Goal: Transaction & Acquisition: Purchase product/service

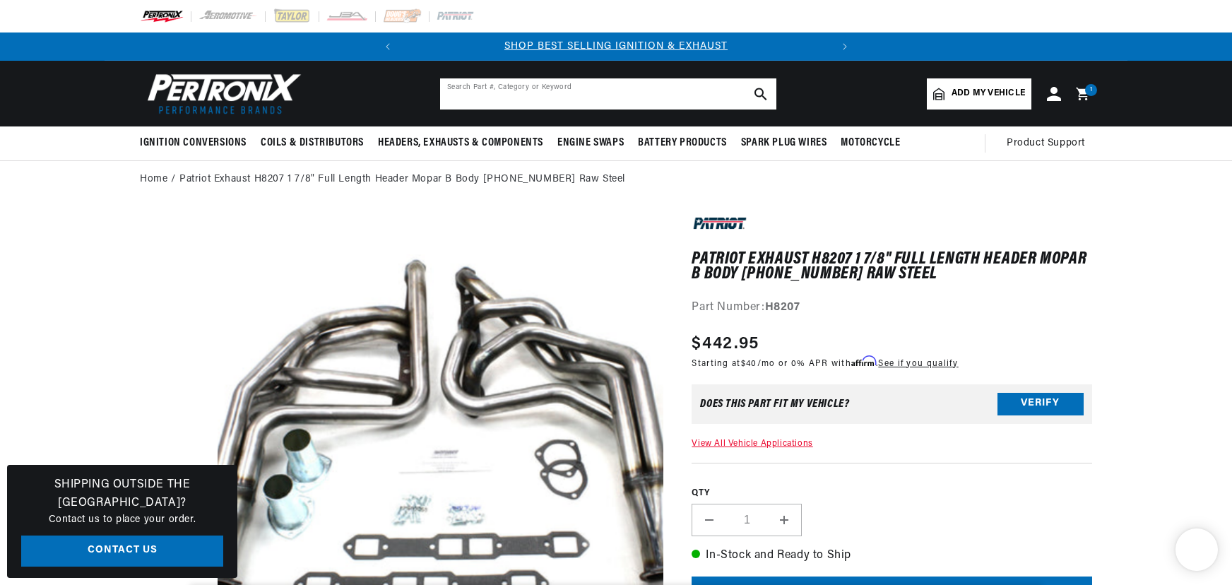
drag, startPoint x: 0, startPoint y: 0, endPoint x: 501, endPoint y: 100, distance: 510.9
click at [501, 100] on input "text" at bounding box center [608, 93] width 336 height 31
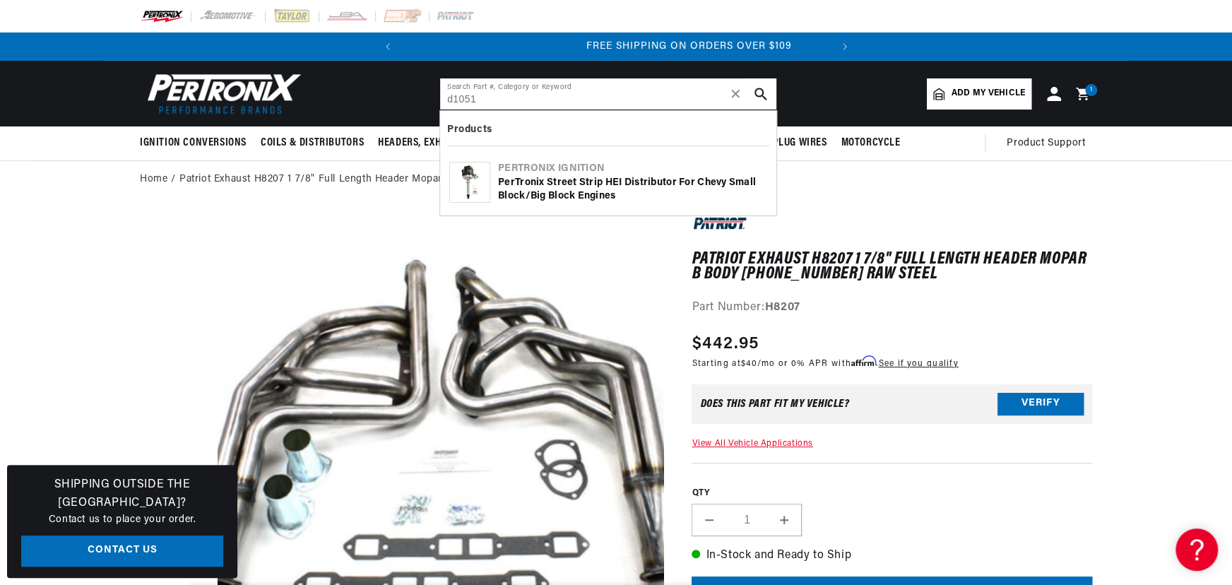
scroll to position [0, 428]
type input "d1051"
click at [540, 178] on div "PerTronix Street Strip HEI Distributor for Chevy Small Block/Big Block Engines" at bounding box center [632, 190] width 269 height 28
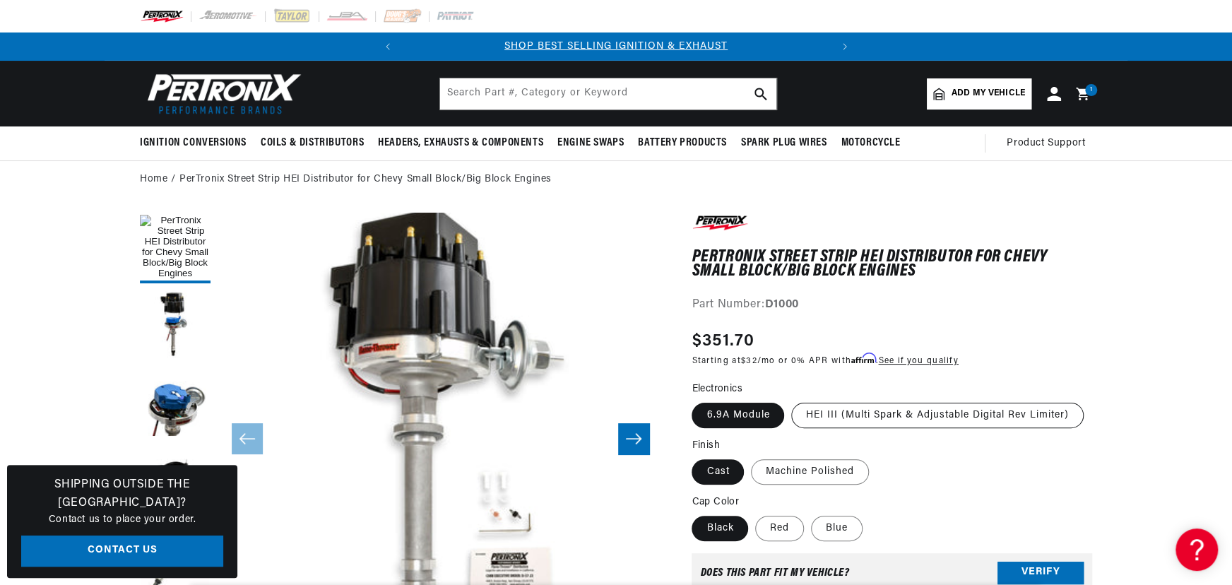
click at [958, 408] on label "HEI III (Multi Spark & Adjustable Digital Rev Limiter)" at bounding box center [937, 415] width 293 height 25
click at [792, 401] on input "HEI III (Multi Spark & Adjustable Digital Rev Limiter)" at bounding box center [791, 400] width 1 height 1
radio input "true"
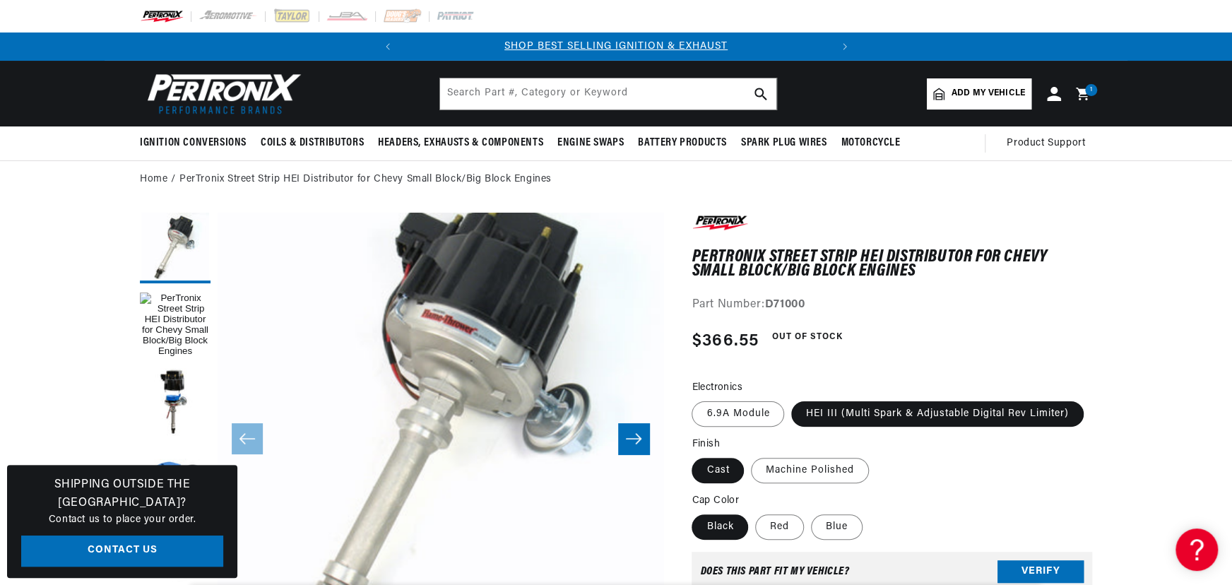
click at [732, 397] on fieldset "Electronics 6.9A Module HEI III (Multi Spark & Adjustable Digital Rev Limiter)" at bounding box center [892, 404] width 401 height 48
click at [737, 410] on label "6.9A Module" at bounding box center [738, 413] width 93 height 25
click at [696, 399] on input "6.9A Module" at bounding box center [695, 398] width 1 height 1
radio input "true"
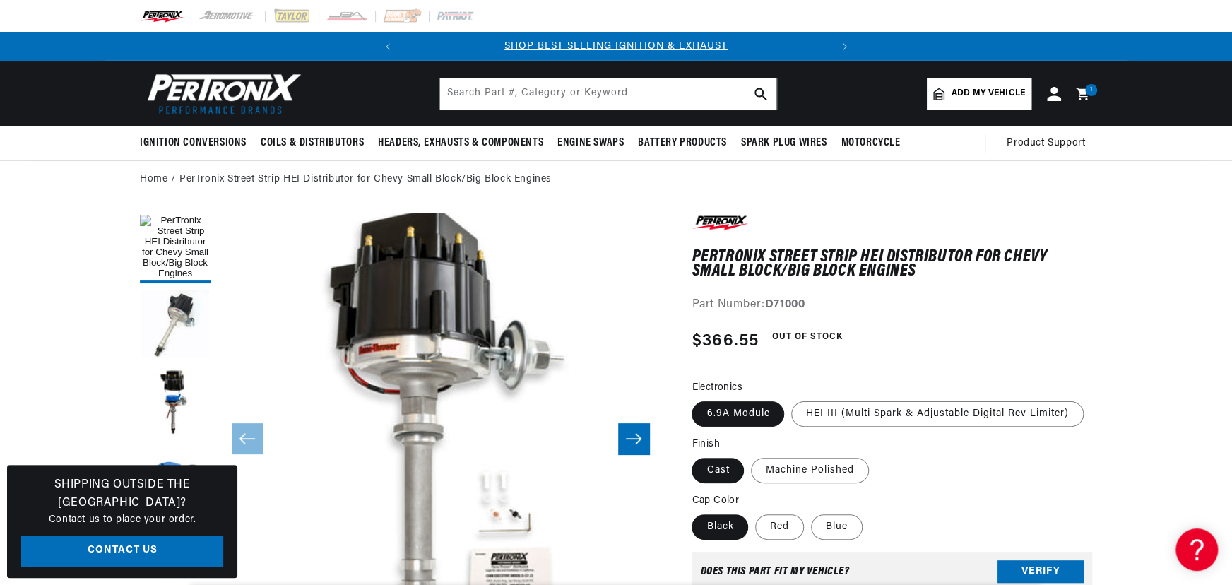
scroll to position [0, 428]
click at [793, 464] on label "Machine Polished" at bounding box center [810, 470] width 118 height 25
click at [752, 456] on input "Machine Polished" at bounding box center [751, 455] width 1 height 1
radio input "true"
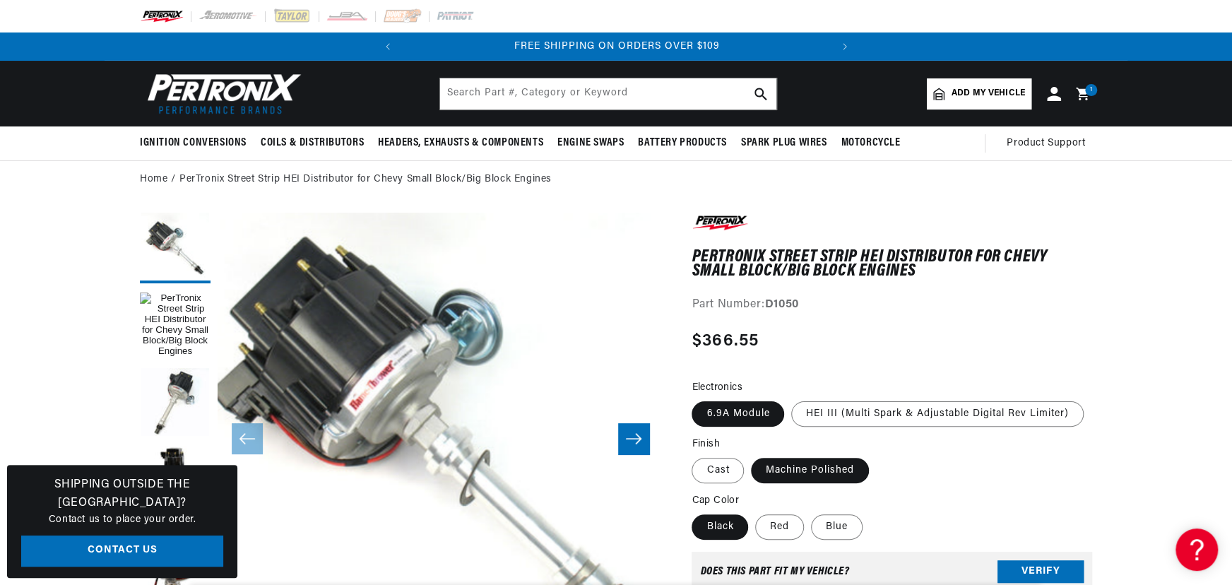
scroll to position [64, 0]
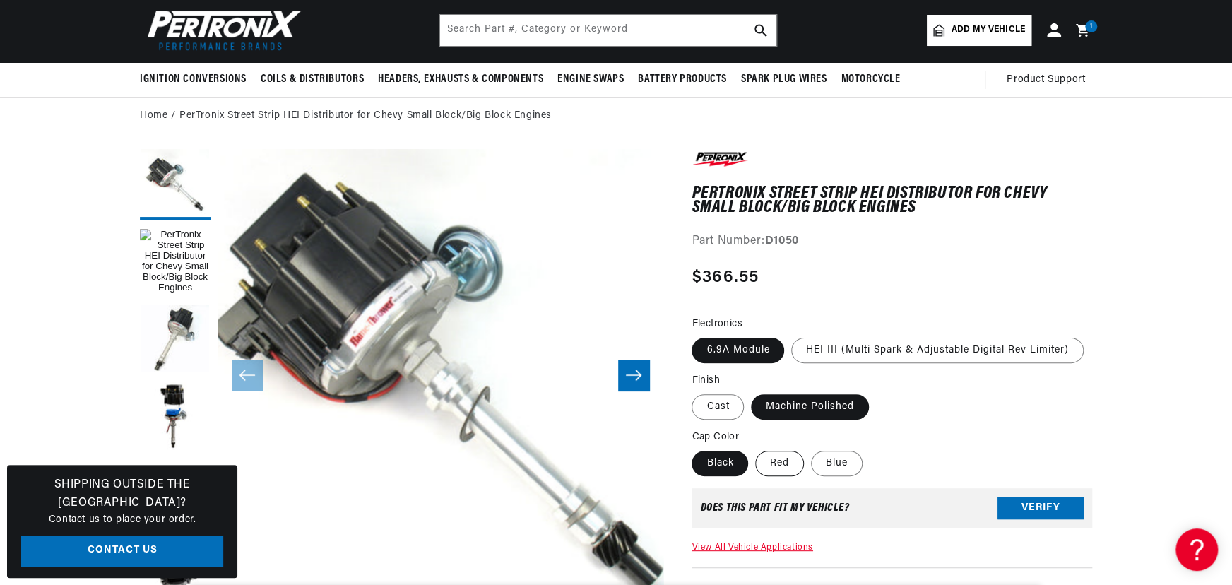
click at [764, 457] on label "Red" at bounding box center [779, 463] width 49 height 25
click at [756, 449] on input "Red" at bounding box center [755, 448] width 1 height 1
radio input "true"
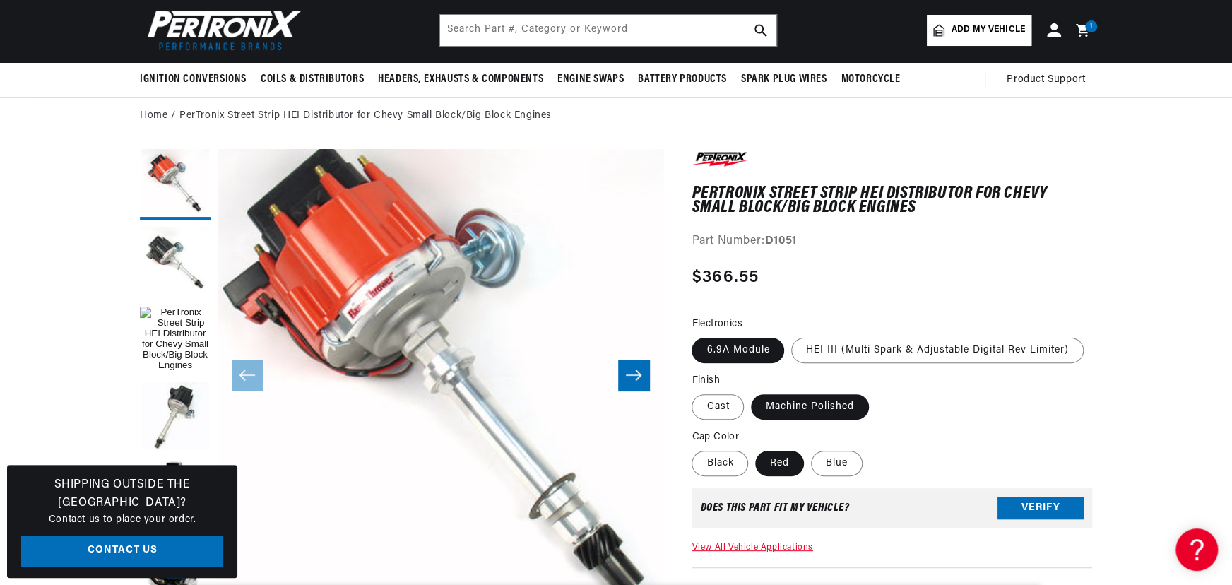
scroll to position [0, 428]
